Goal: Check status: Check status

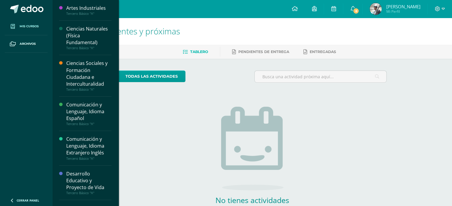
click at [29, 29] on span "Mis cursos" at bounding box center [29, 26] width 19 height 5
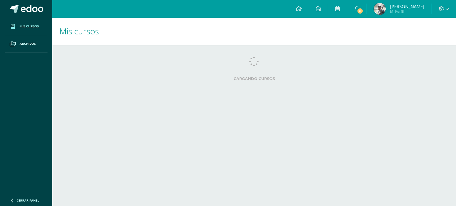
click at [393, 6] on span "[PERSON_NAME]" at bounding box center [407, 7] width 34 height 6
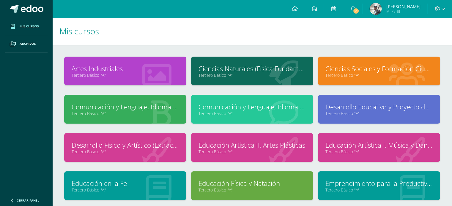
click at [398, 11] on span "Mi Perfil" at bounding box center [403, 11] width 34 height 5
click at [382, 10] on span "Andrés Sebastián Mi Perfil" at bounding box center [394, 9] width 53 height 12
click at [400, 9] on span "[PERSON_NAME]" at bounding box center [403, 7] width 34 height 6
click at [386, 9] on span "[PERSON_NAME]" at bounding box center [403, 7] width 34 height 6
click at [382, 1] on link "Andrés Sebastián Mi Perfil" at bounding box center [394, 9] width 65 height 18
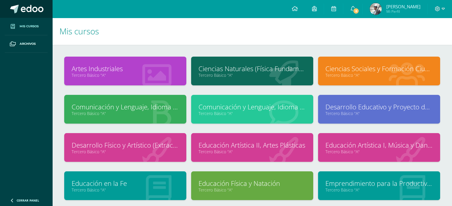
click at [45, 18] on link at bounding box center [26, 9] width 52 height 18
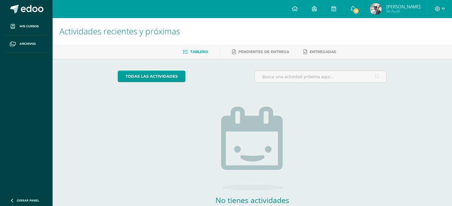
click at [402, 9] on span "[PERSON_NAME]" at bounding box center [403, 7] width 34 height 6
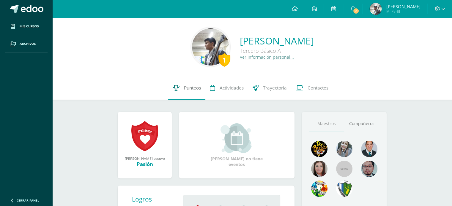
click at [198, 89] on span "Punteos" at bounding box center [192, 88] width 17 height 6
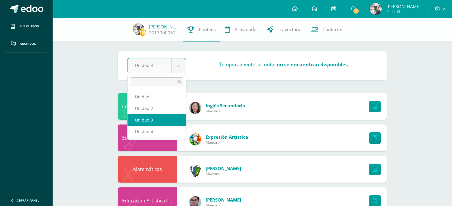
select select "Unidad 3"
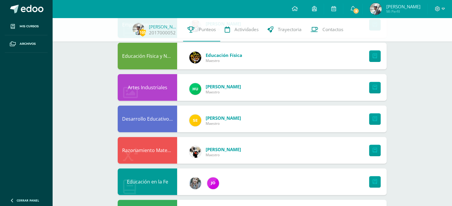
scroll to position [327, 0]
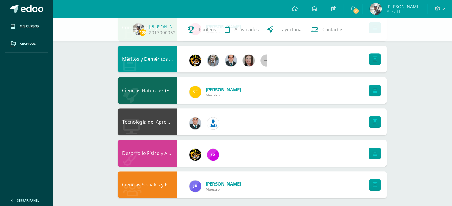
scroll to position [397, 0]
